Goal: Task Accomplishment & Management: Complete application form

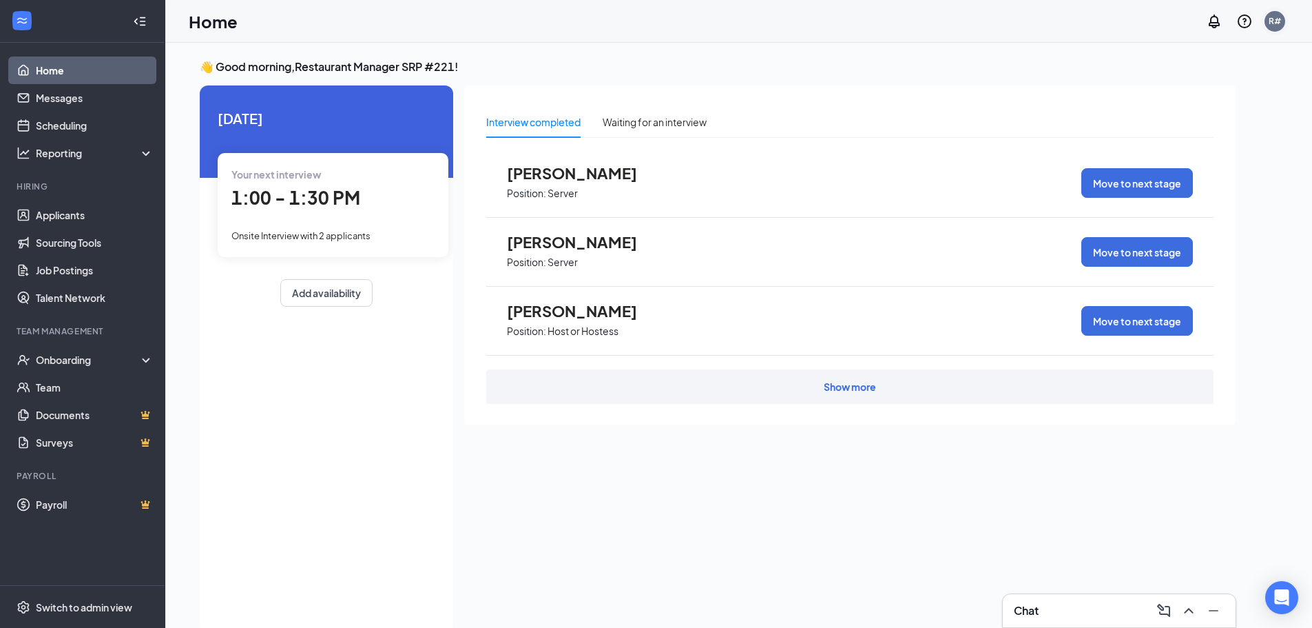
click at [1269, 21] on div "R#" at bounding box center [1275, 21] width 12 height 12
click at [1171, 222] on div "Log out" at bounding box center [1206, 225] width 149 height 14
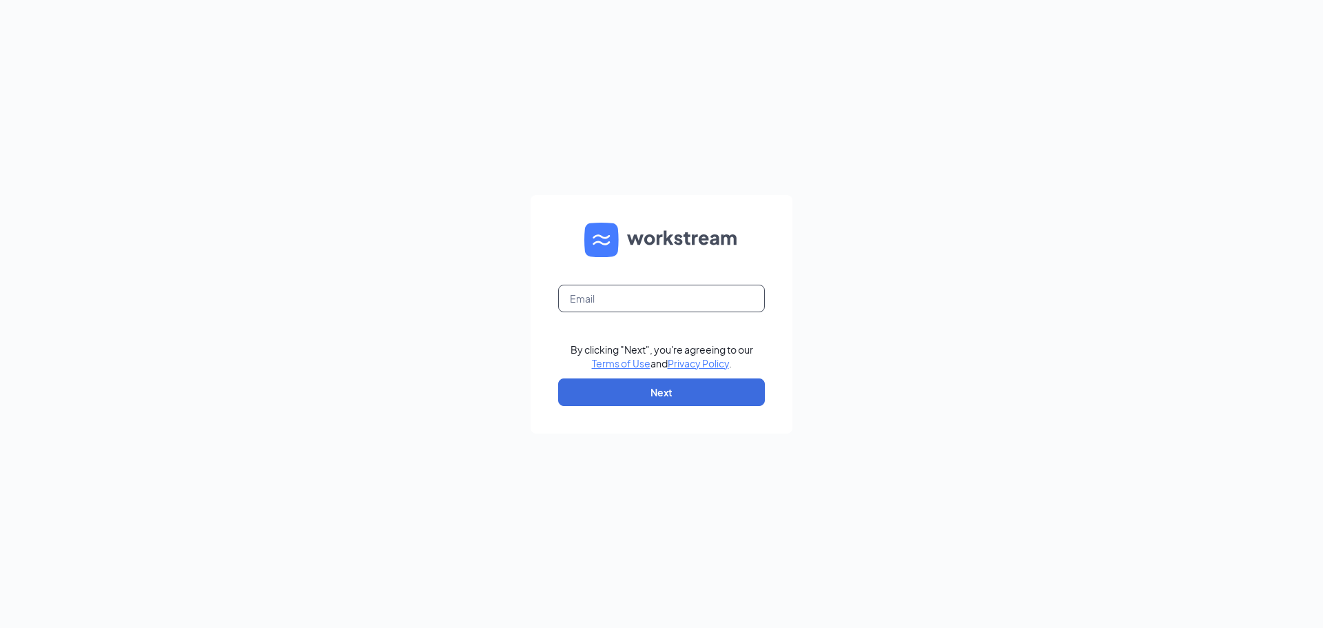
click at [659, 300] on input "text" at bounding box center [661, 298] width 207 height 28
type input "srp177@srpihop.com"
click at [651, 394] on button "Next" at bounding box center [661, 392] width 207 height 28
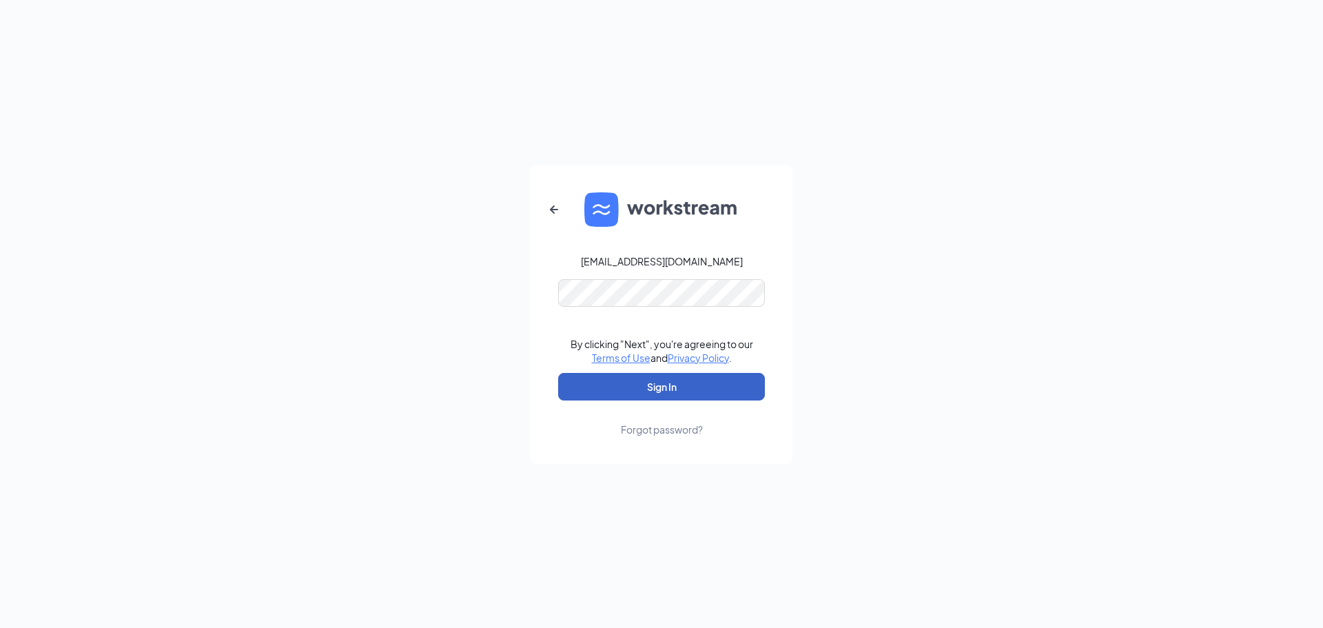
click at [643, 385] on button "Sign In" at bounding box center [661, 387] width 207 height 28
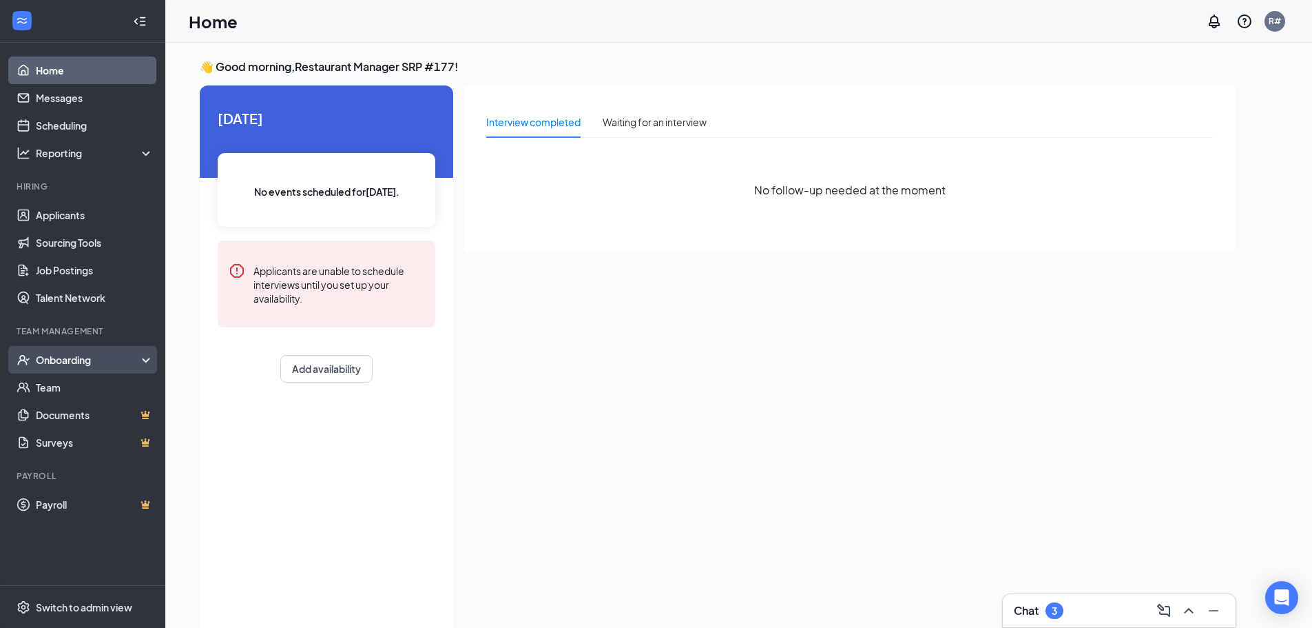
click at [64, 366] on div "Onboarding" at bounding box center [89, 360] width 106 height 14
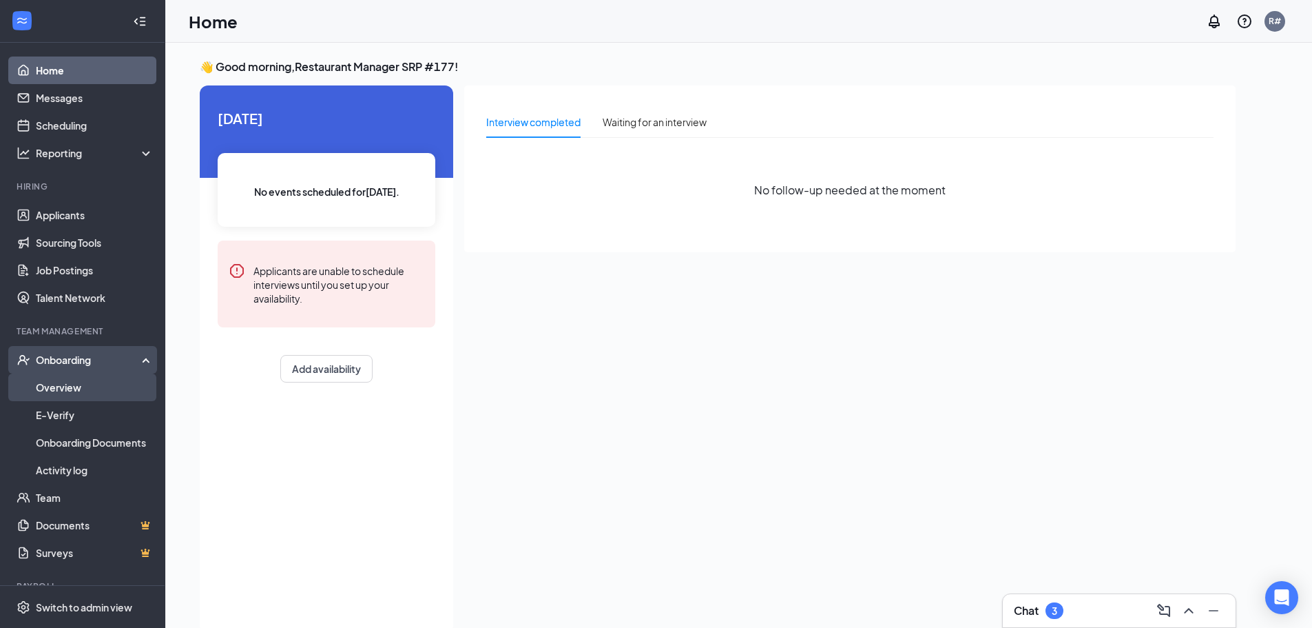
click at [80, 395] on link "Overview" at bounding box center [95, 387] width 118 height 28
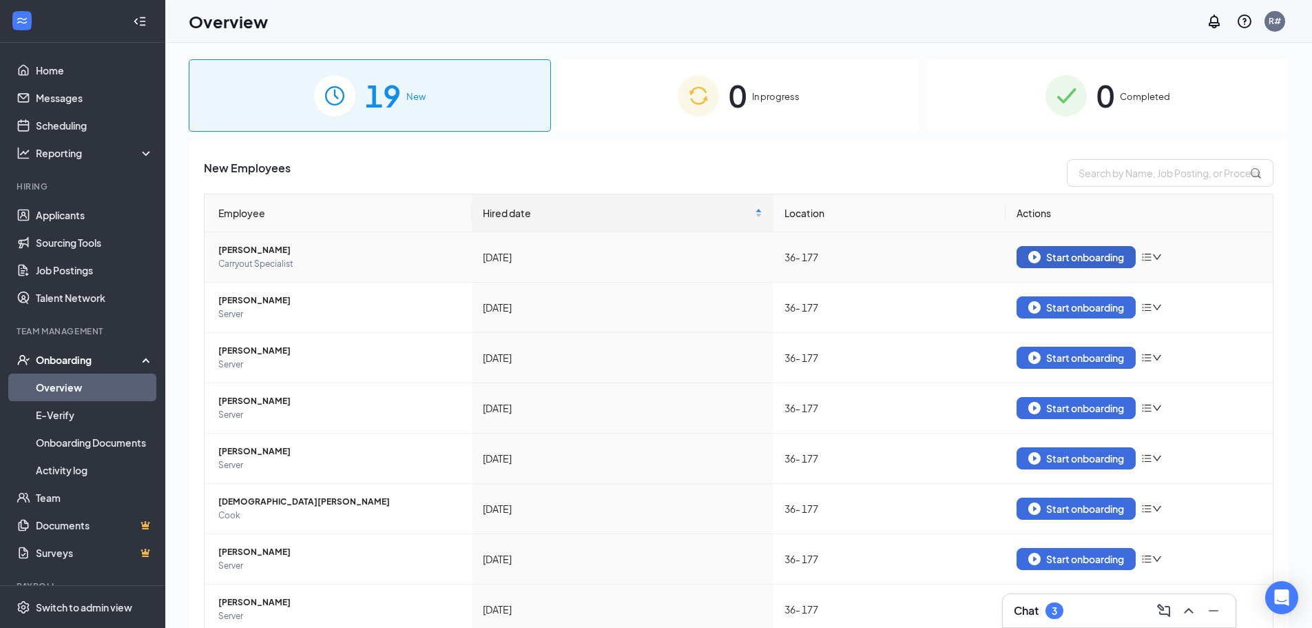
click at [1085, 258] on div "Start onboarding" at bounding box center [1076, 257] width 96 height 12
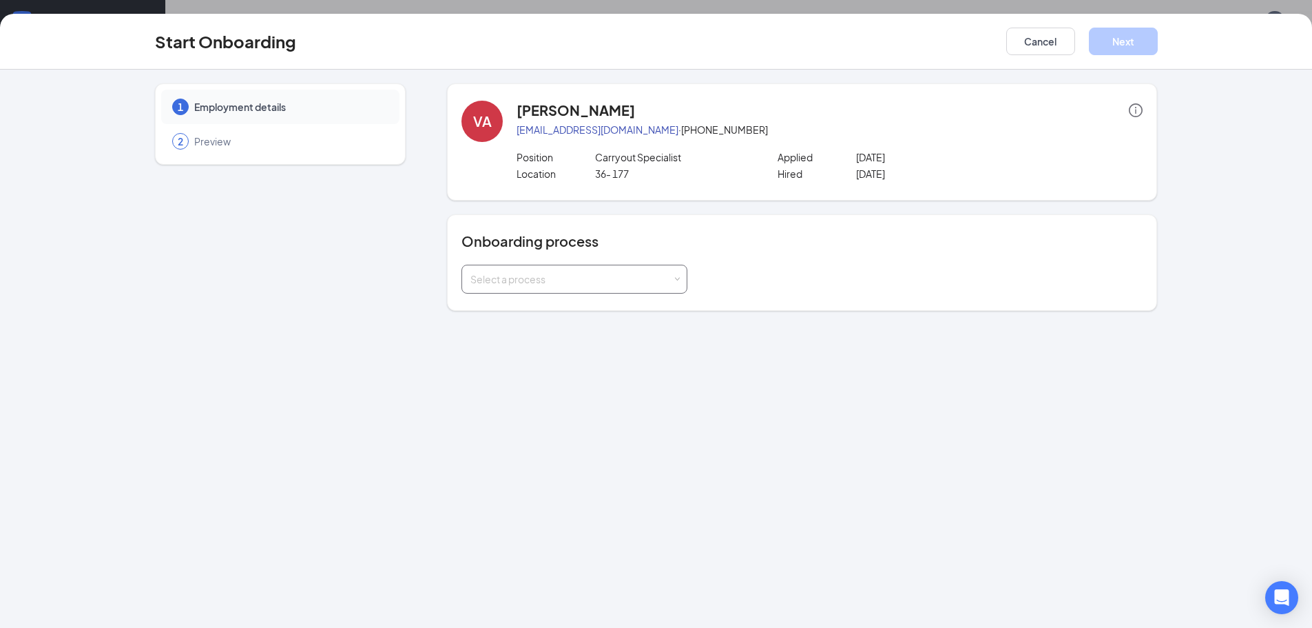
click at [681, 285] on div "Select a process" at bounding box center [575, 279] width 226 height 29
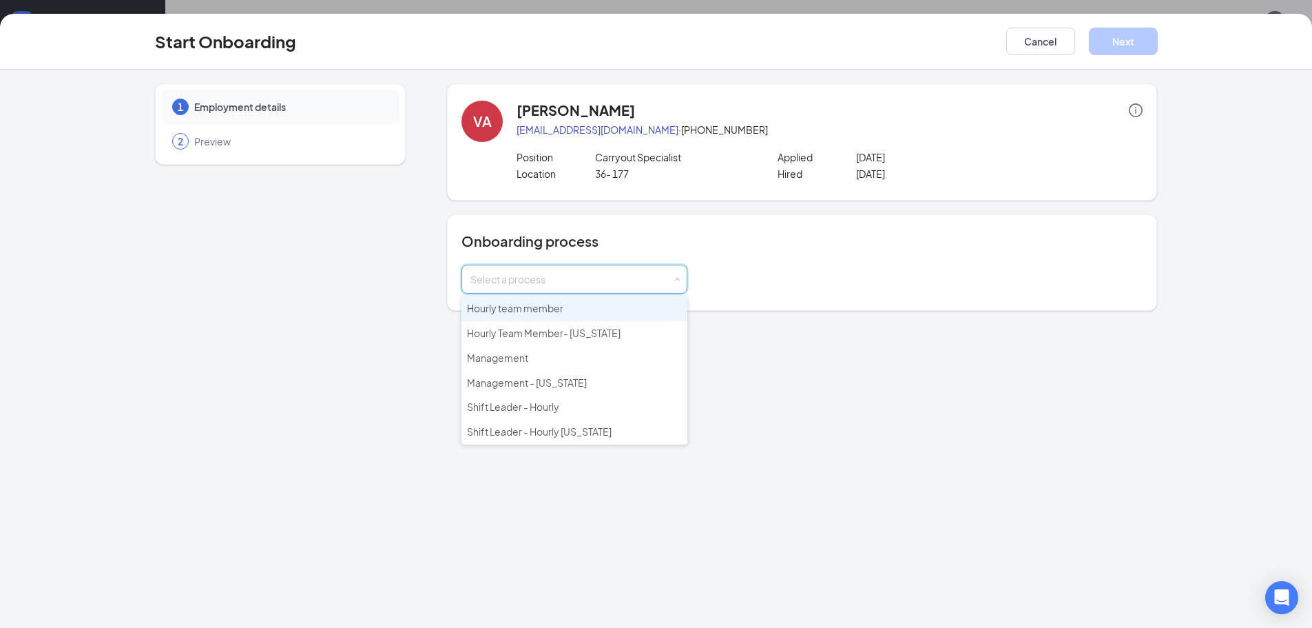
click at [628, 309] on li "Hourly team member" at bounding box center [575, 308] width 226 height 25
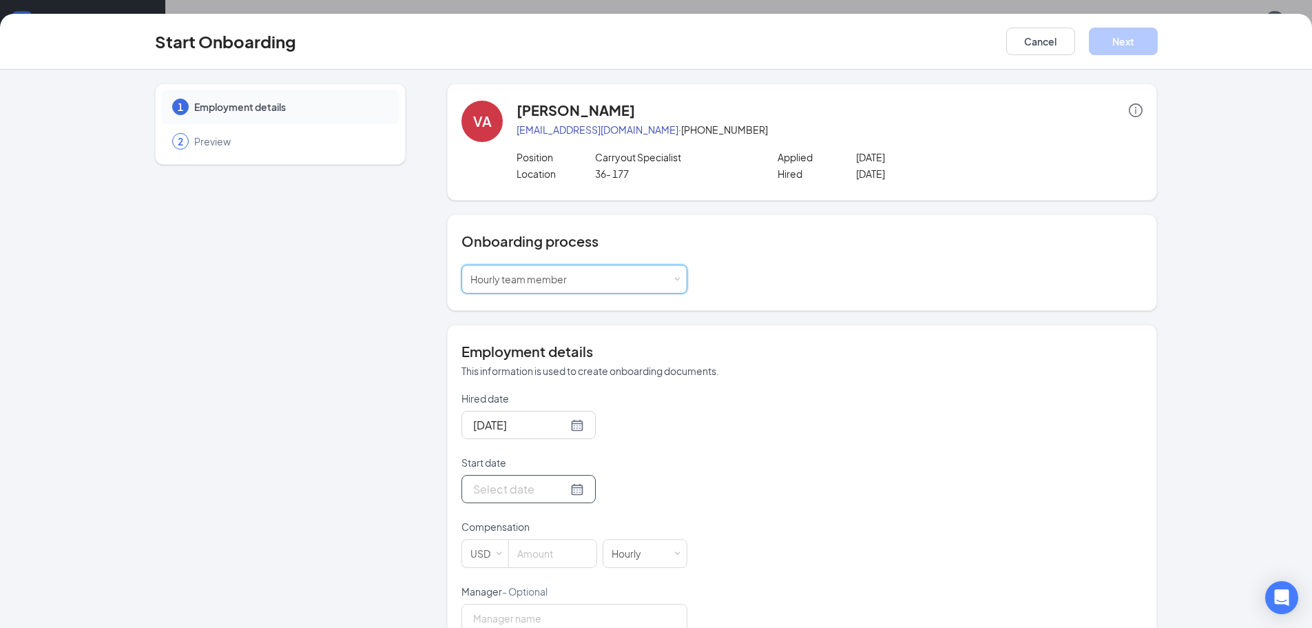
click at [559, 494] on div at bounding box center [528, 488] width 111 height 17
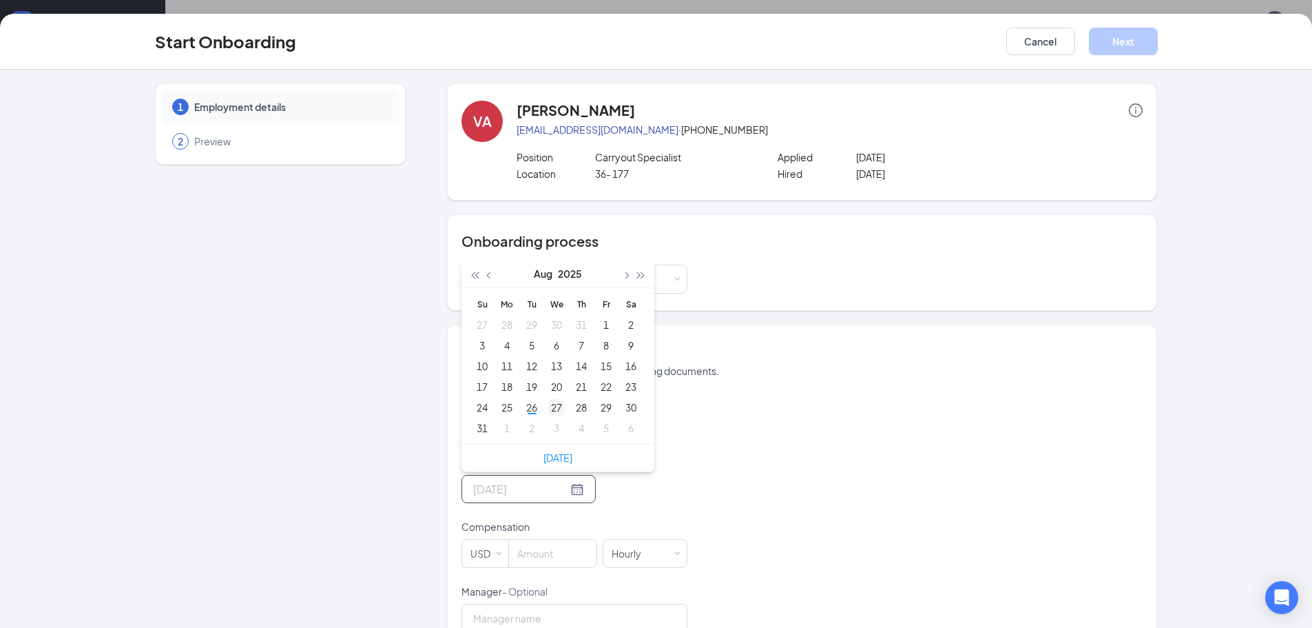
type input "[DATE]"
click at [553, 400] on div "27" at bounding box center [556, 407] width 17 height 17
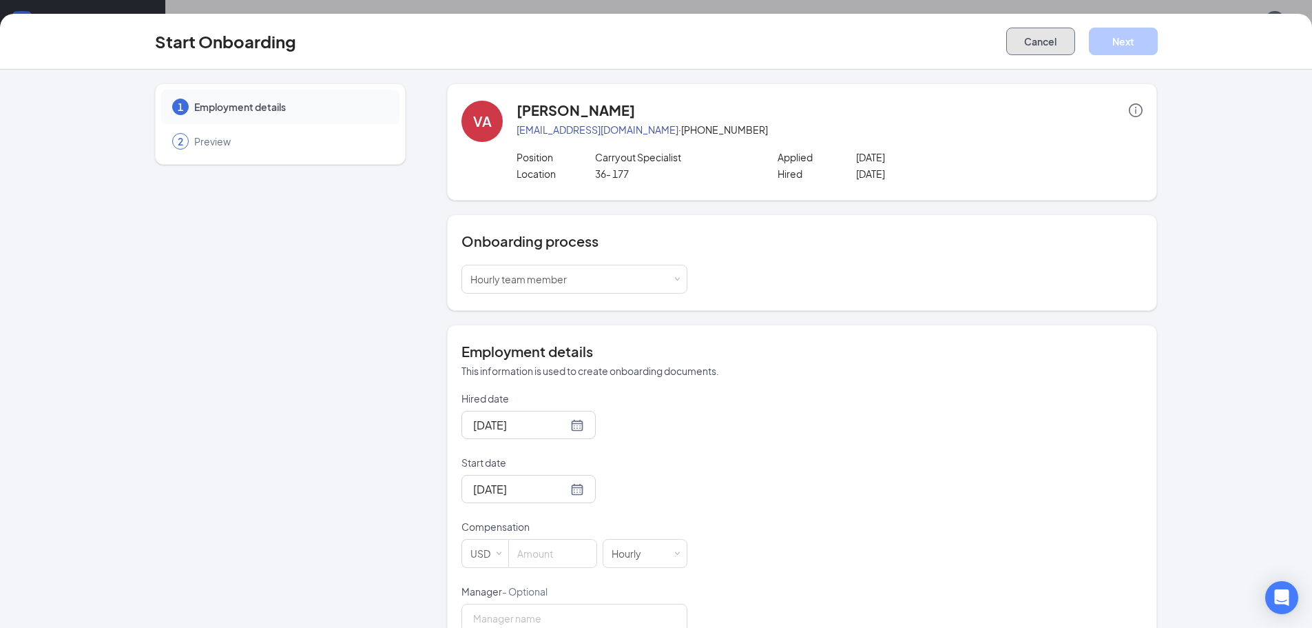
drag, startPoint x: 1036, startPoint y: 34, endPoint x: 1040, endPoint y: 41, distance: 7.5
click at [1037, 34] on button "Cancel" at bounding box center [1040, 42] width 69 height 28
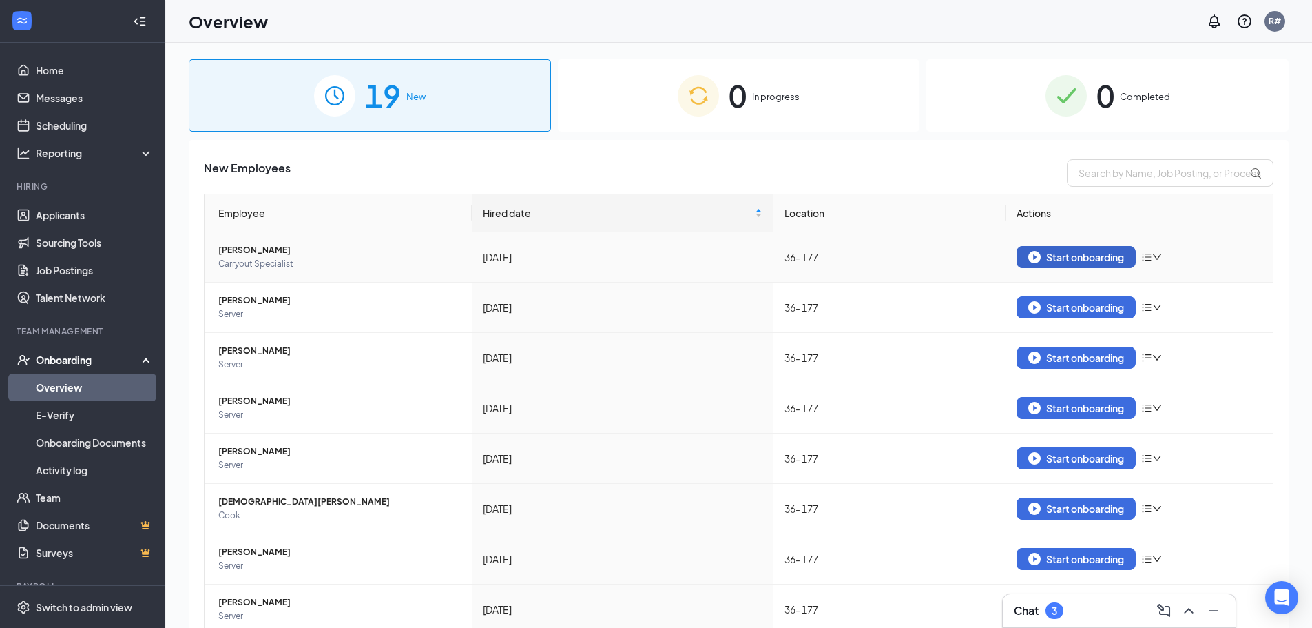
click at [1088, 258] on div "Start onboarding" at bounding box center [1076, 257] width 96 height 12
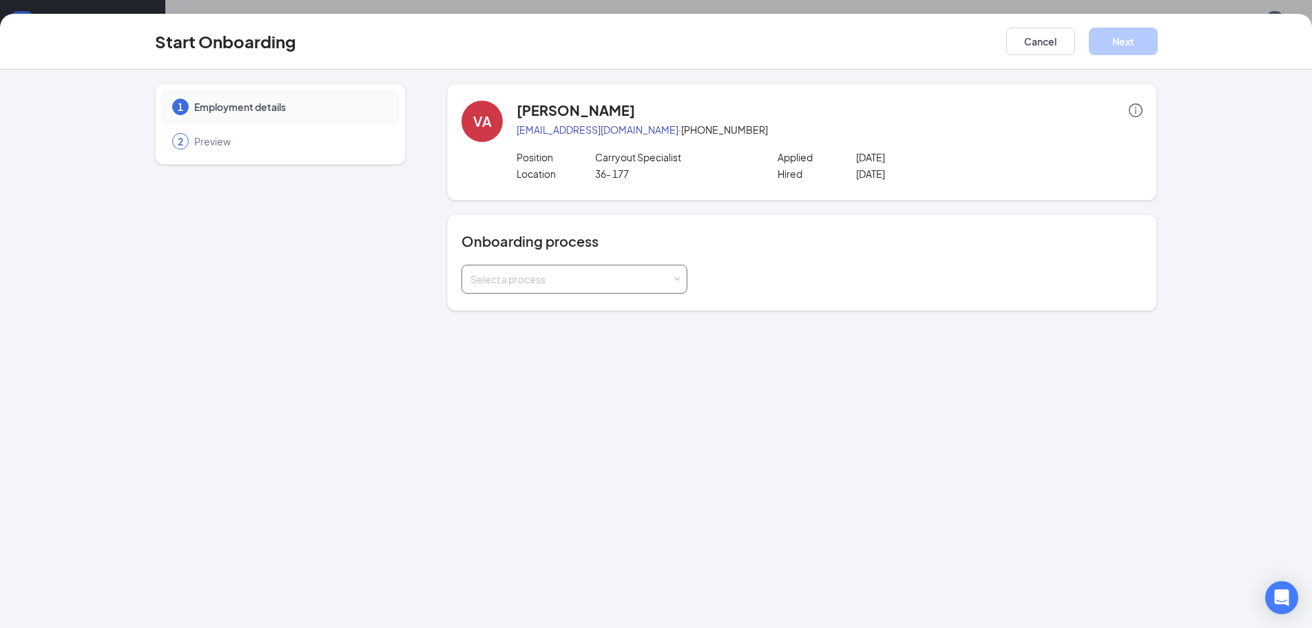
click at [668, 282] on div "Select a process" at bounding box center [571, 279] width 202 height 14
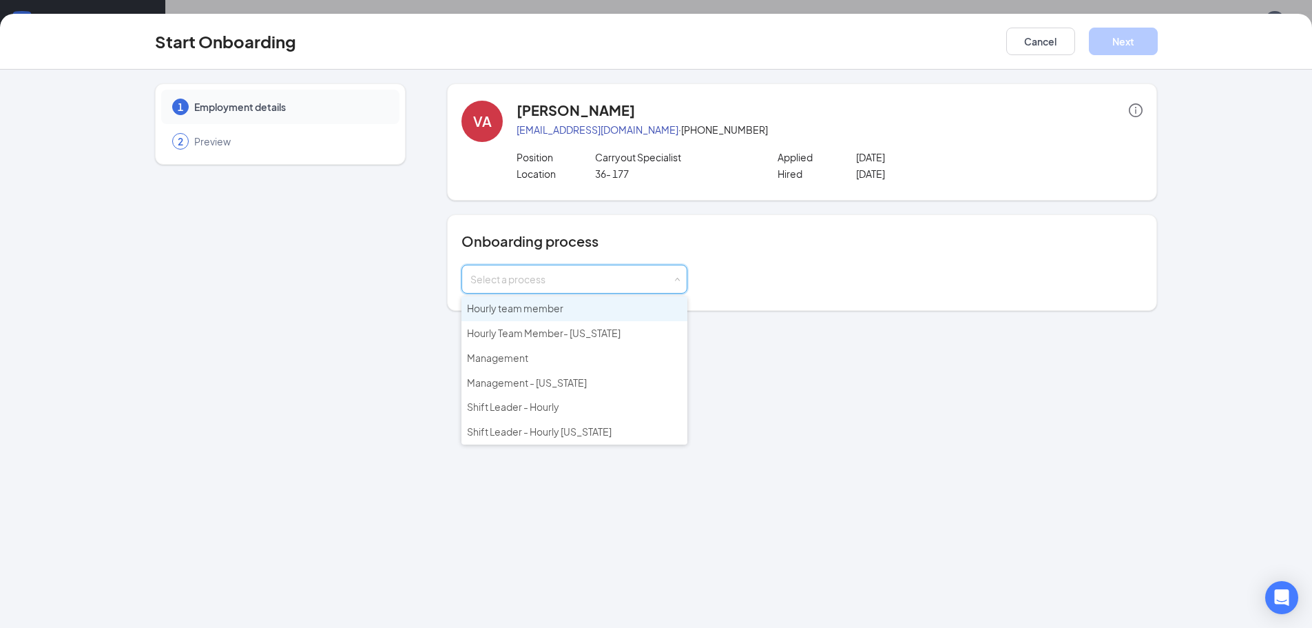
click at [638, 307] on li "Hourly team member" at bounding box center [575, 308] width 226 height 25
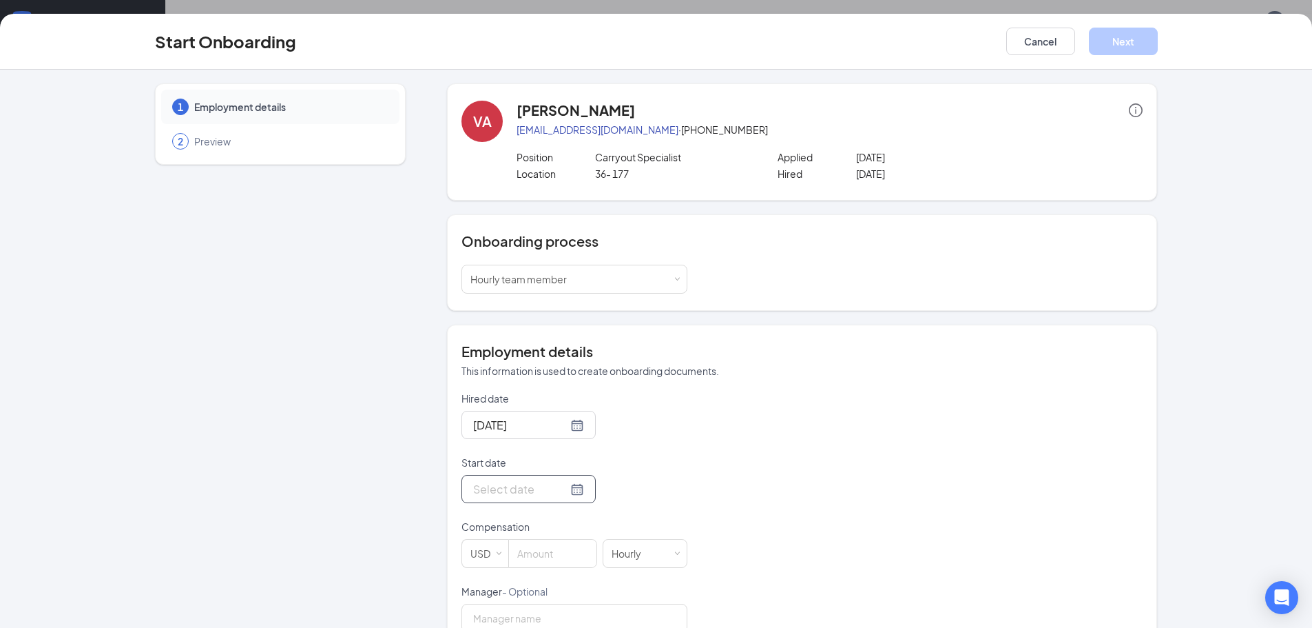
click at [559, 490] on div at bounding box center [528, 488] width 111 height 17
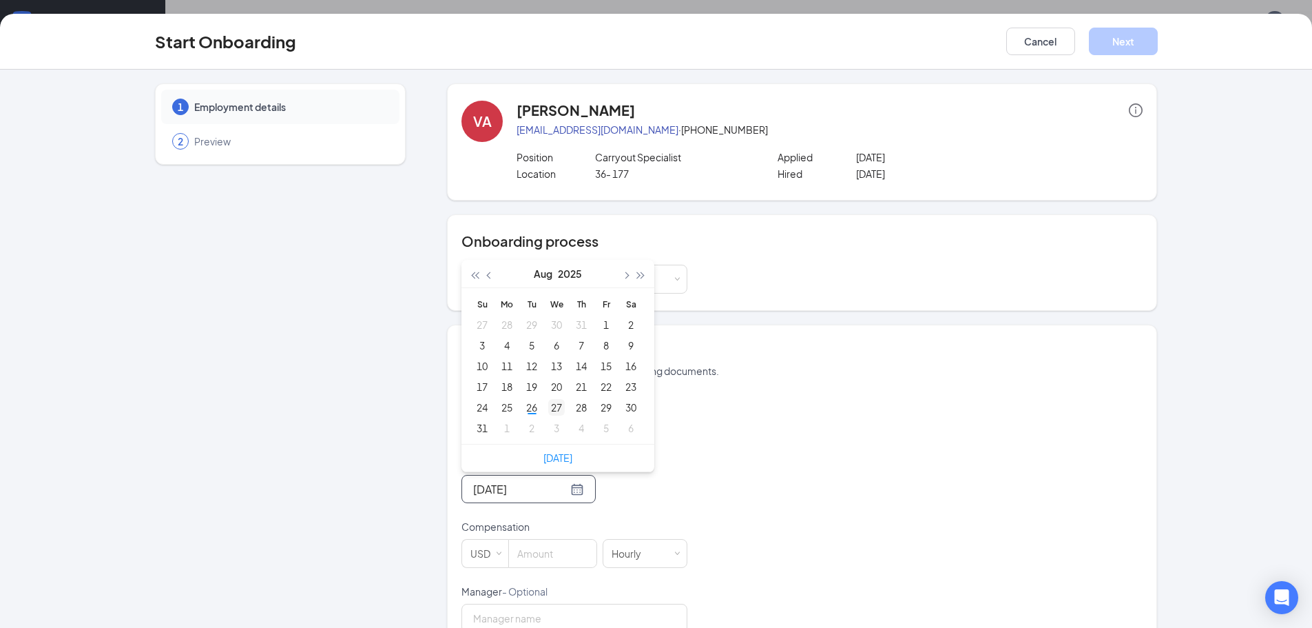
type input "[DATE]"
click at [548, 409] on div "27" at bounding box center [556, 407] width 17 height 17
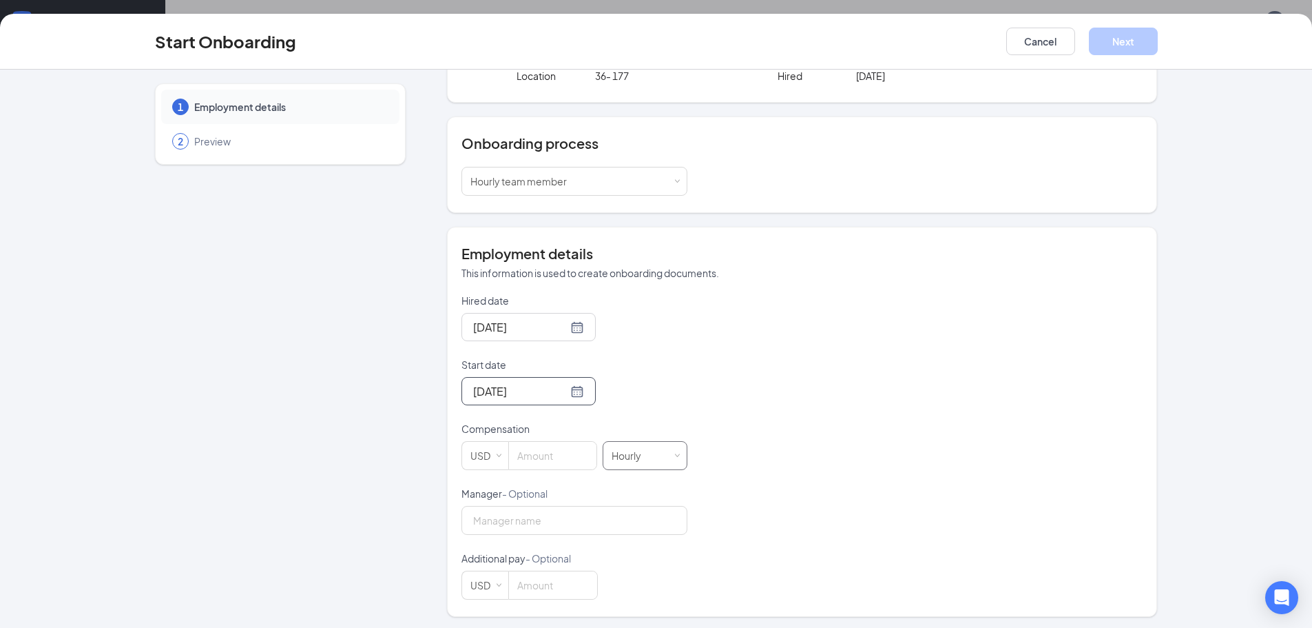
scroll to position [101, 0]
drag, startPoint x: 524, startPoint y: 450, endPoint x: 538, endPoint y: 458, distance: 16.7
click at [530, 454] on input at bounding box center [552, 453] width 87 height 28
drag, startPoint x: 1044, startPoint y: 50, endPoint x: 1011, endPoint y: 59, distance: 34.1
click at [1045, 48] on button "Cancel" at bounding box center [1040, 42] width 69 height 28
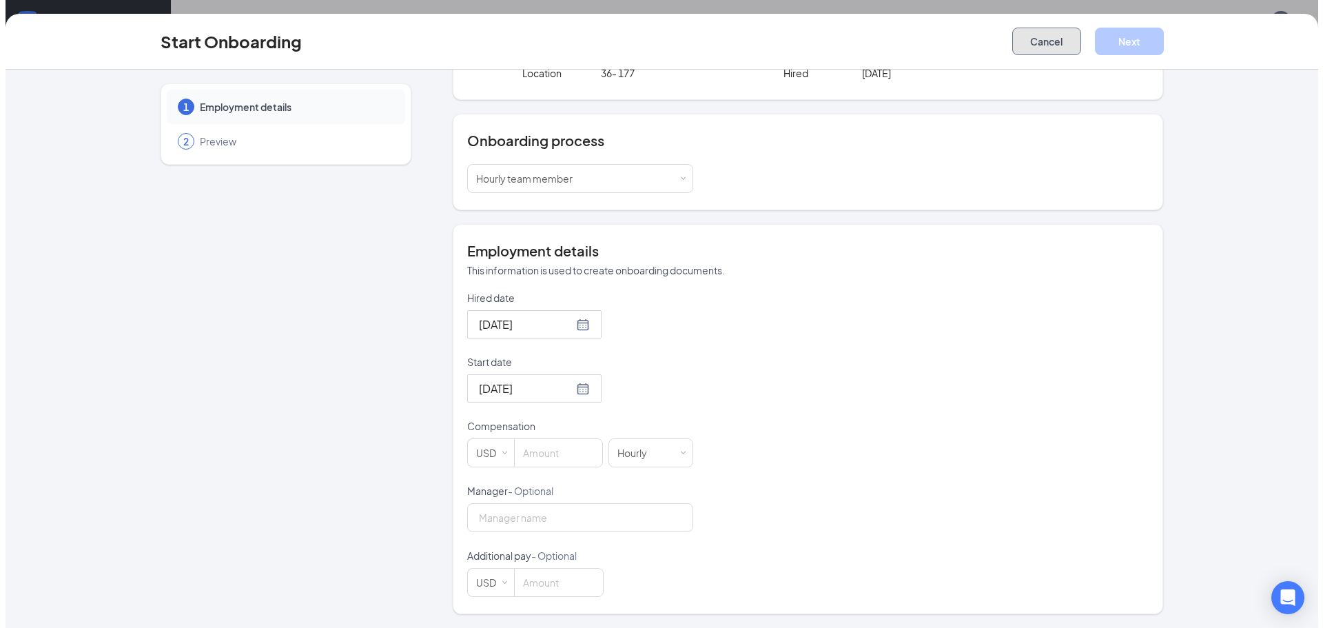
scroll to position [0, 0]
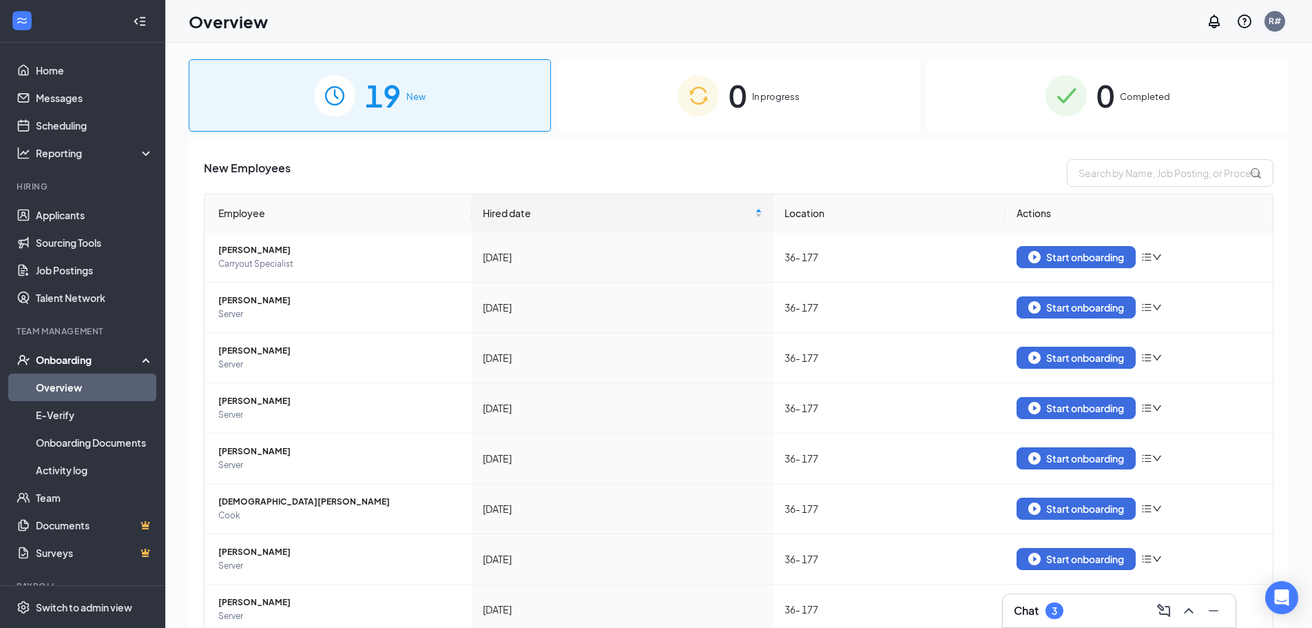
click at [1272, 21] on div "R#" at bounding box center [1275, 21] width 12 height 12
click at [1157, 227] on div "Log out" at bounding box center [1206, 225] width 149 height 14
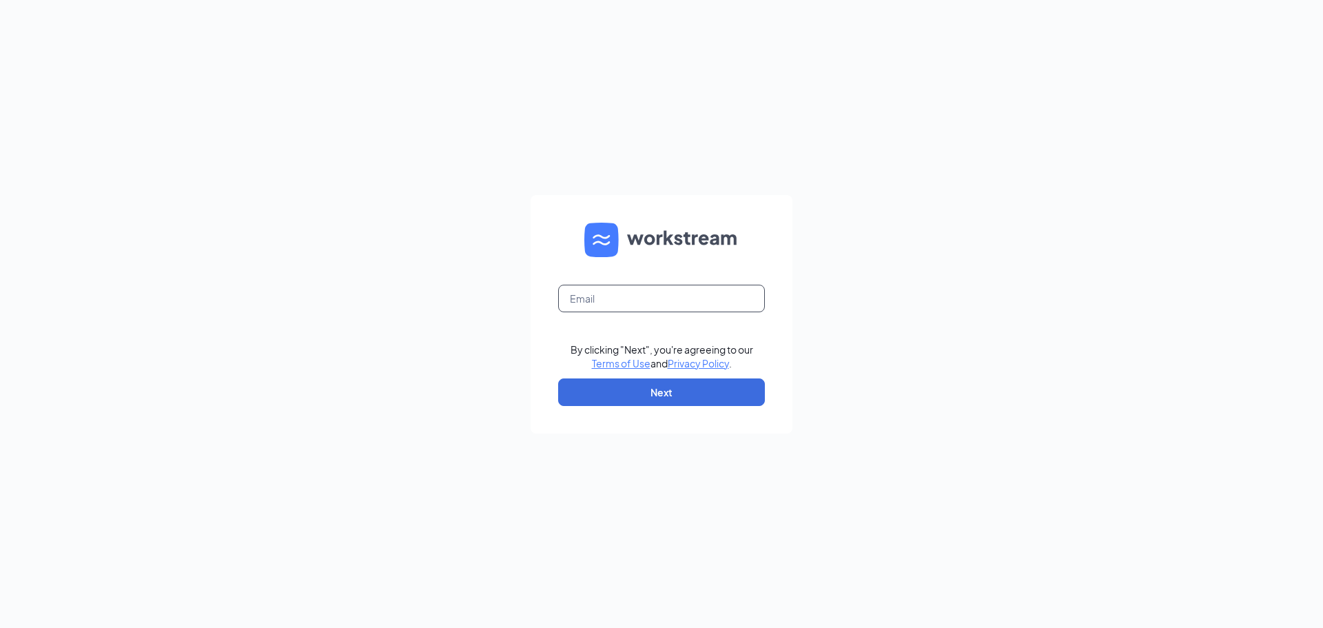
click at [703, 296] on input "text" at bounding box center [661, 298] width 207 height 28
type input "srp043@srpihop.com"
click at [674, 391] on button "Next" at bounding box center [661, 392] width 207 height 28
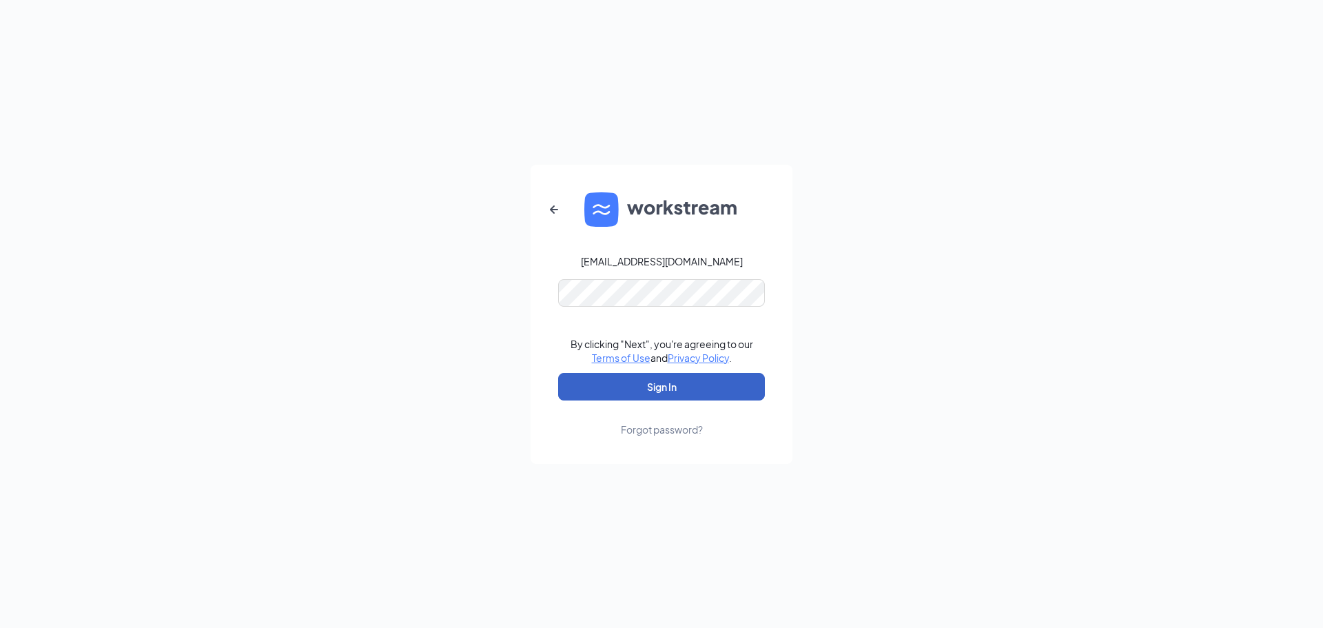
click at [680, 382] on button "Sign In" at bounding box center [661, 387] width 207 height 28
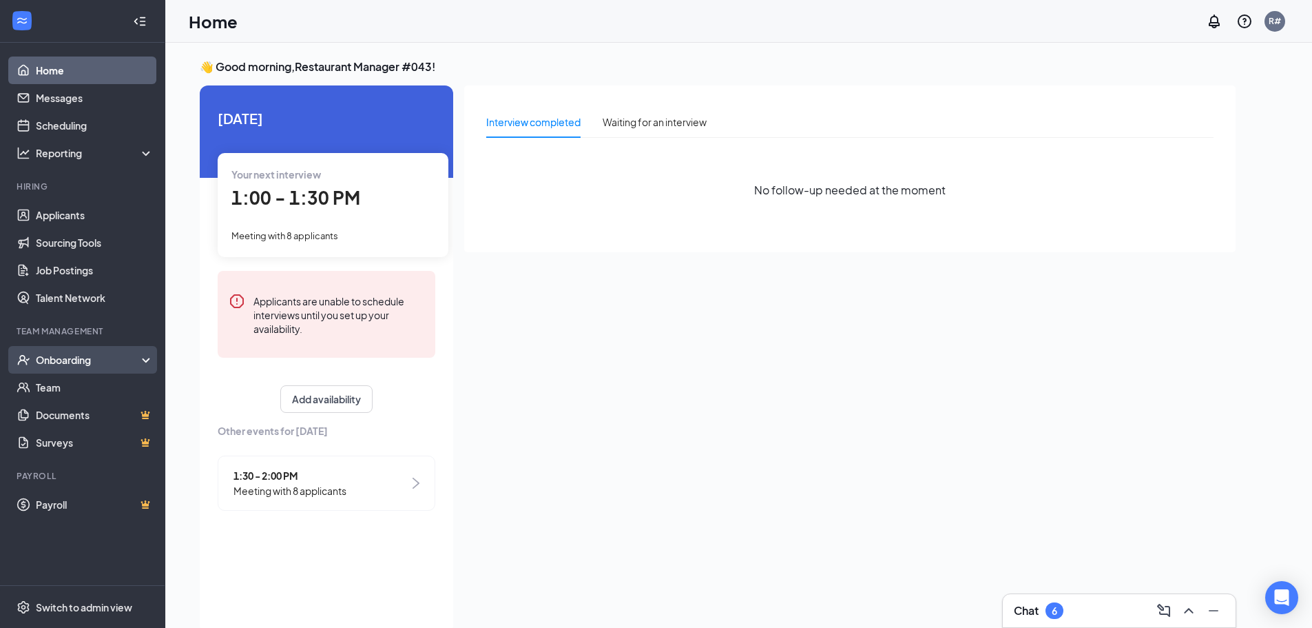
click at [70, 364] on div "Onboarding" at bounding box center [89, 360] width 106 height 14
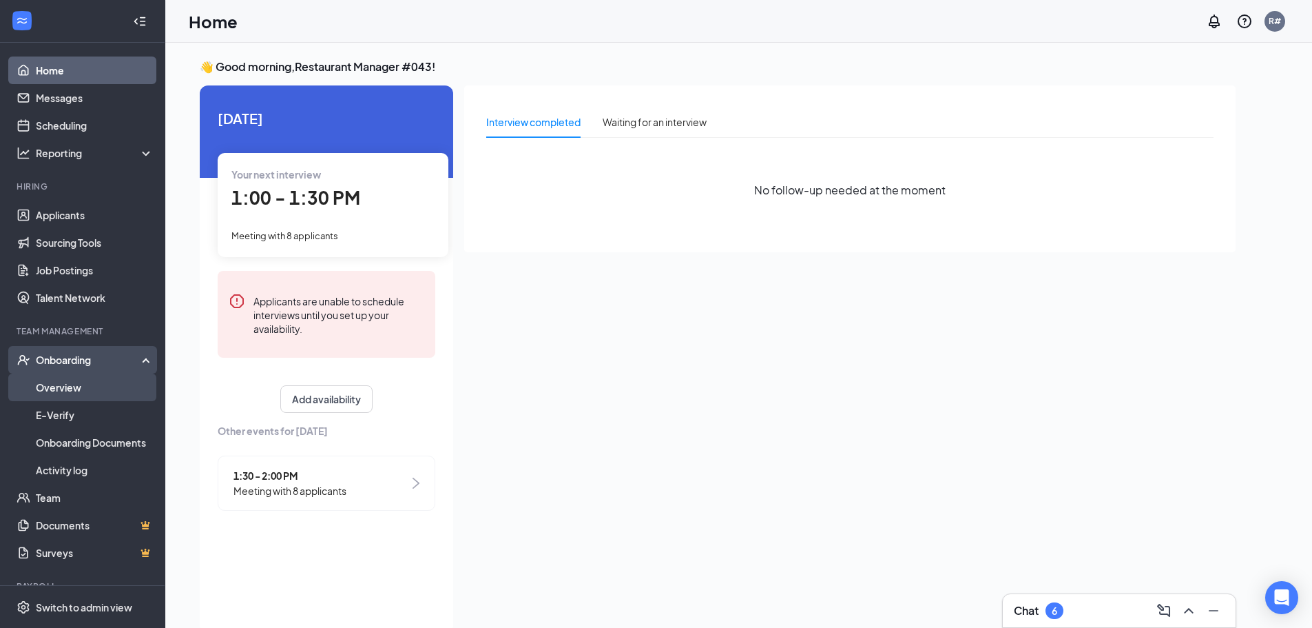
click at [78, 395] on link "Overview" at bounding box center [95, 387] width 118 height 28
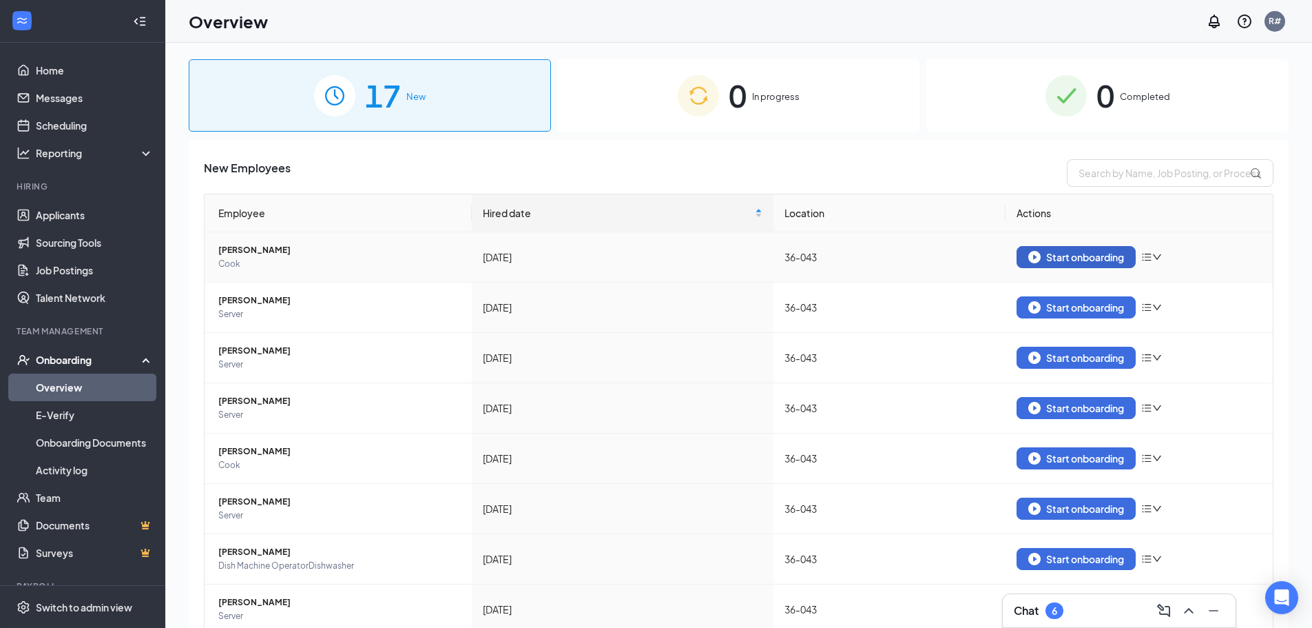
click at [1086, 253] on div "Start onboarding" at bounding box center [1076, 257] width 96 height 12
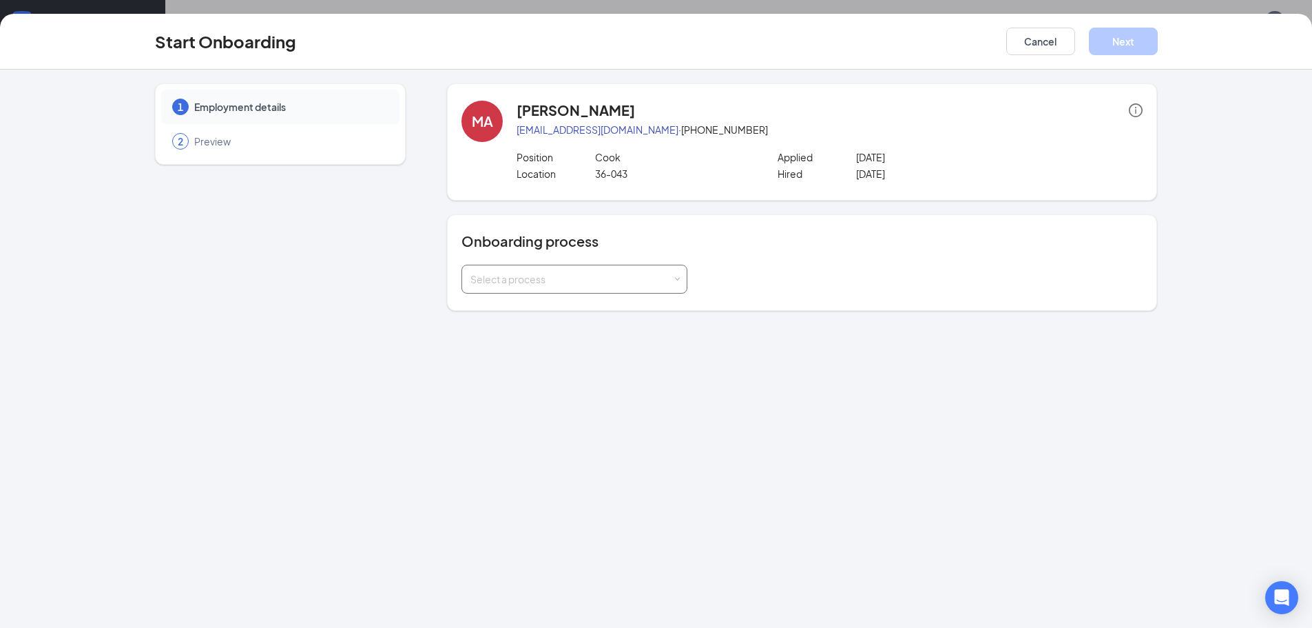
click at [658, 271] on div "Select a process" at bounding box center [574, 279] width 208 height 28
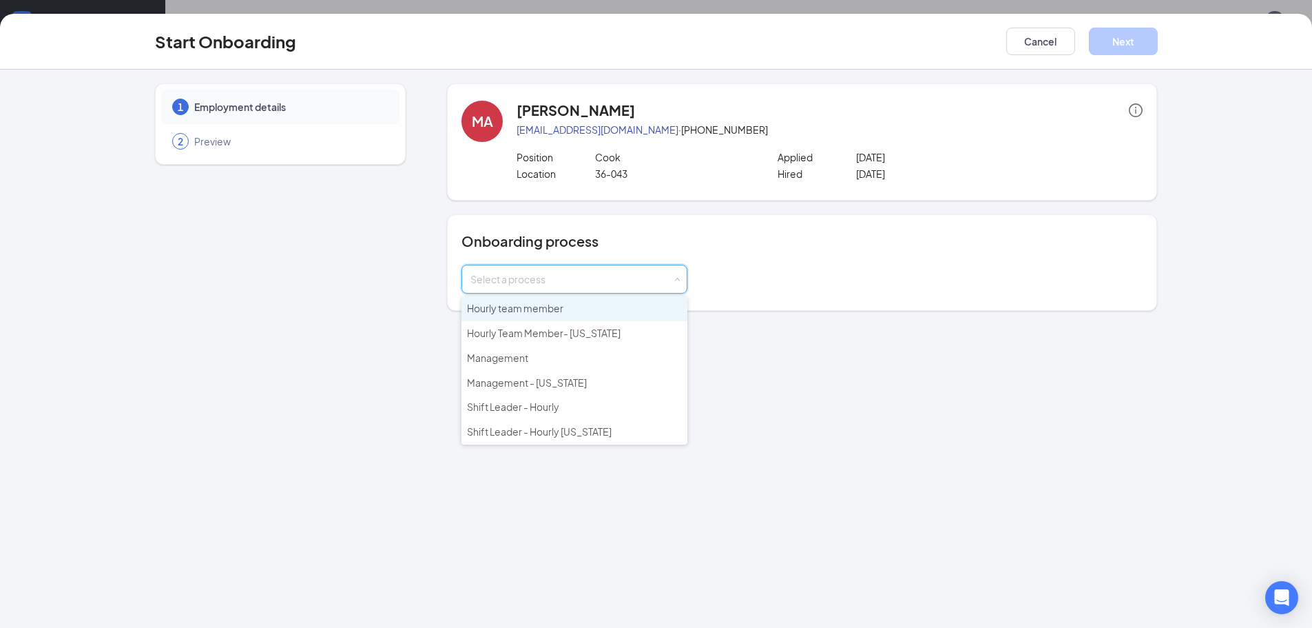
click at [614, 310] on li "Hourly team member" at bounding box center [575, 308] width 226 height 25
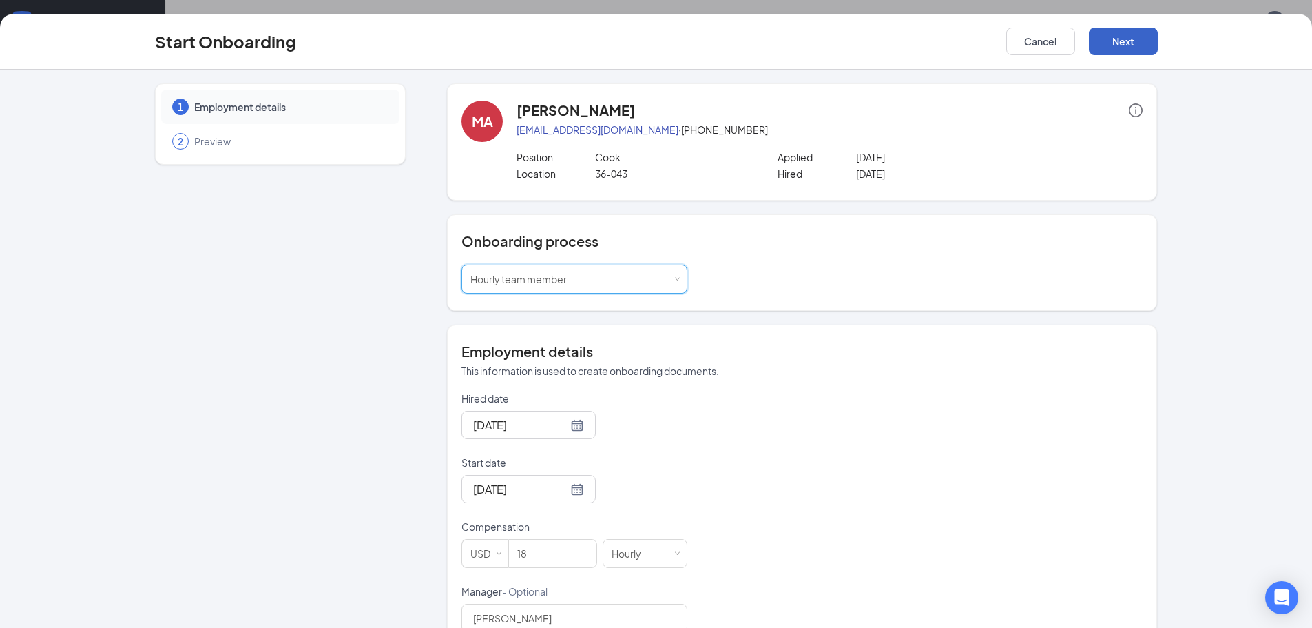
click at [1129, 48] on button "Next" at bounding box center [1123, 42] width 69 height 28
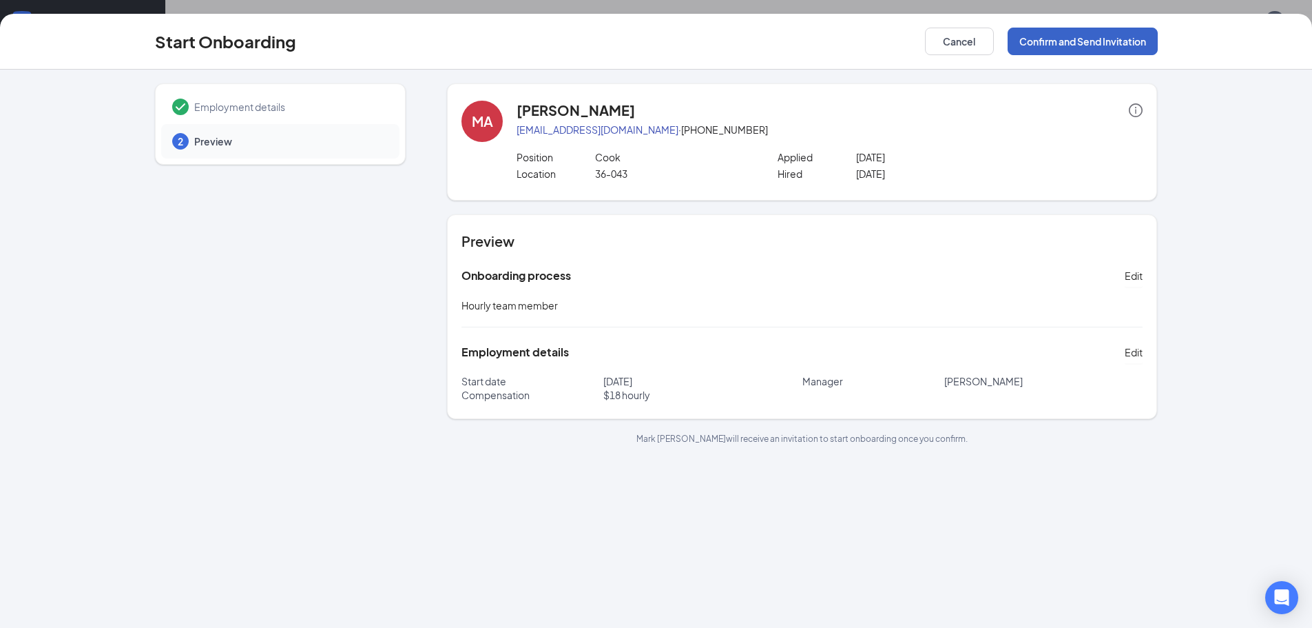
click at [1090, 36] on button "Confirm and Send Invitation" at bounding box center [1083, 42] width 150 height 28
click at [1035, 41] on button "Confirm and Send Invitation" at bounding box center [1083, 42] width 150 height 28
click at [1050, 50] on button "Confirm and Send Invitation" at bounding box center [1083, 42] width 150 height 28
click at [968, 45] on button "Cancel" at bounding box center [959, 42] width 69 height 28
